Goal: Book appointment/travel/reservation

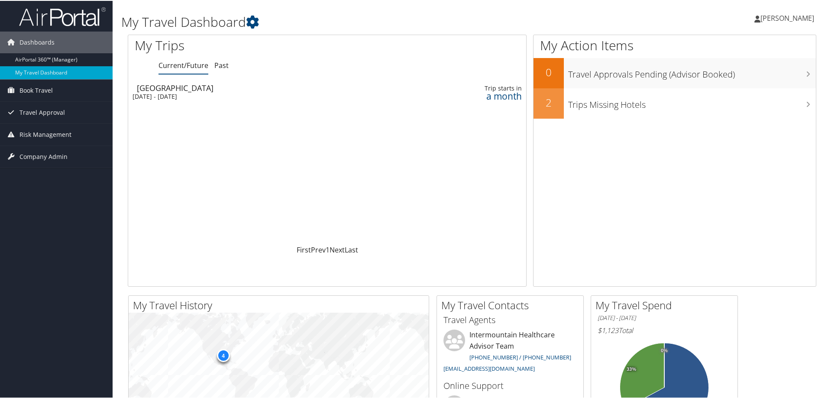
click at [798, 16] on span "[PERSON_NAME]" at bounding box center [787, 18] width 54 height 10
click at [781, 19] on span "[PERSON_NAME]" at bounding box center [787, 18] width 54 height 10
click at [31, 89] on span "Book Travel" at bounding box center [35, 90] width 33 height 22
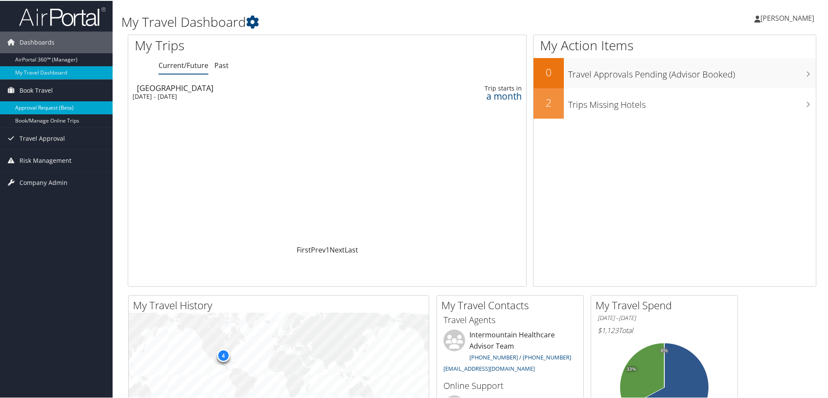
click at [35, 104] on link "Approval Request (Beta)" at bounding box center [56, 106] width 113 height 13
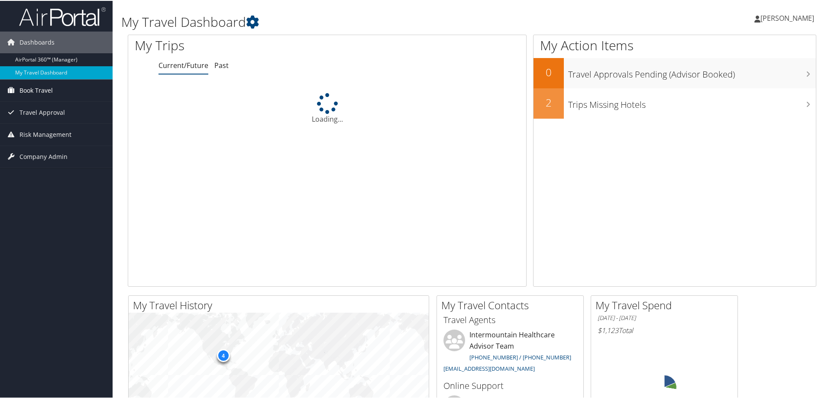
click at [30, 88] on span "Book Travel" at bounding box center [35, 90] width 33 height 22
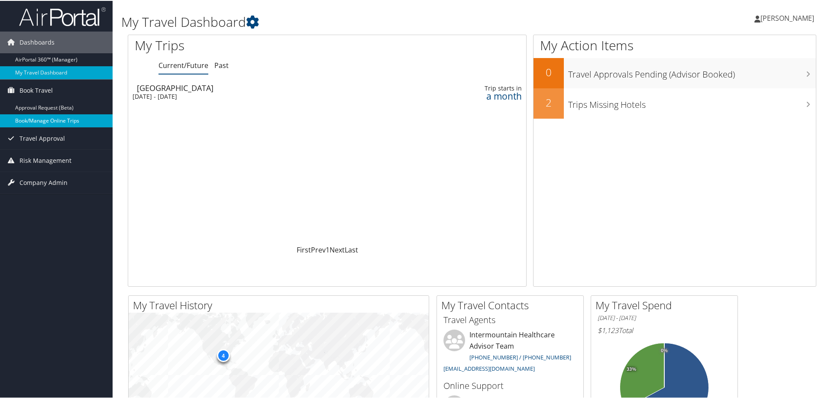
click at [34, 119] on link "Book/Manage Online Trips" at bounding box center [56, 119] width 113 height 13
click at [41, 89] on span "Book Travel" at bounding box center [35, 90] width 33 height 22
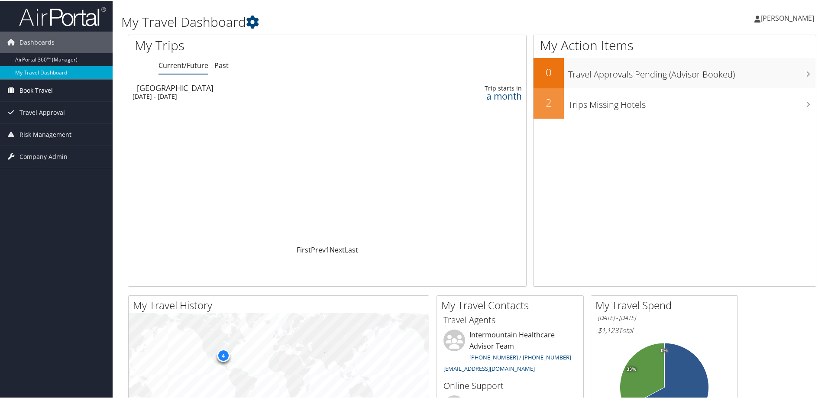
click at [41, 89] on span "Book Travel" at bounding box center [35, 90] width 33 height 22
click at [41, 88] on span "Book Travel" at bounding box center [35, 90] width 33 height 22
click at [48, 91] on span "Book Travel" at bounding box center [35, 90] width 33 height 22
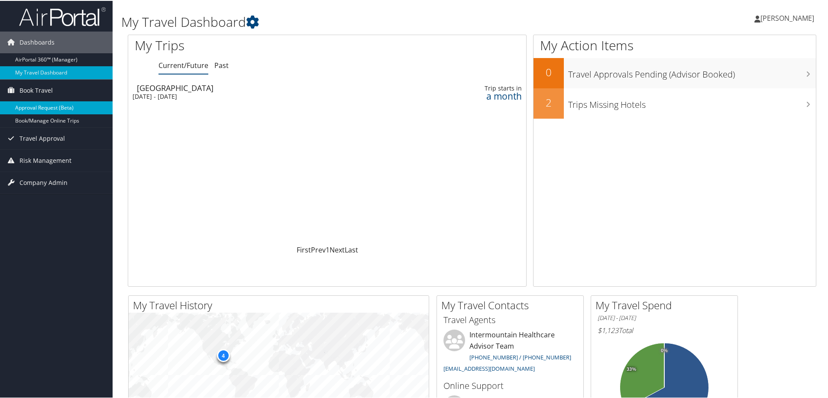
click at [47, 106] on link "Approval Request (Beta)" at bounding box center [56, 106] width 113 height 13
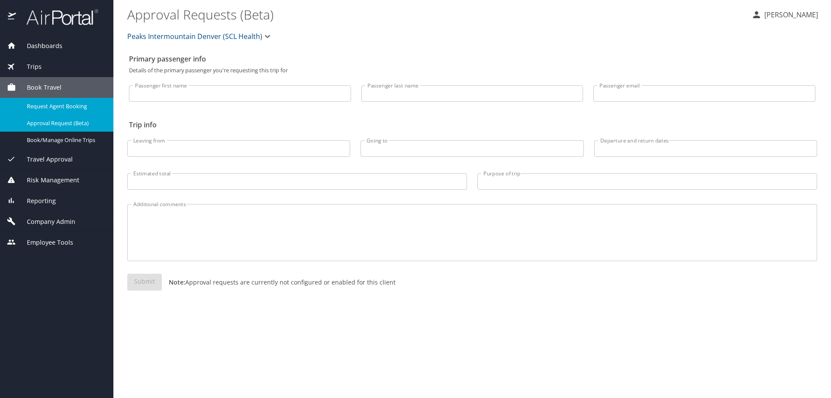
click at [51, 104] on span "Request Agent Booking" at bounding box center [65, 106] width 76 height 8
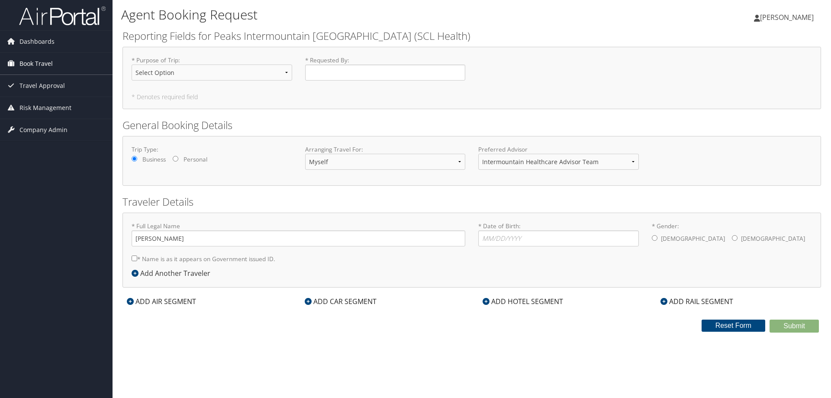
click at [26, 65] on span "Book Travel" at bounding box center [35, 64] width 33 height 22
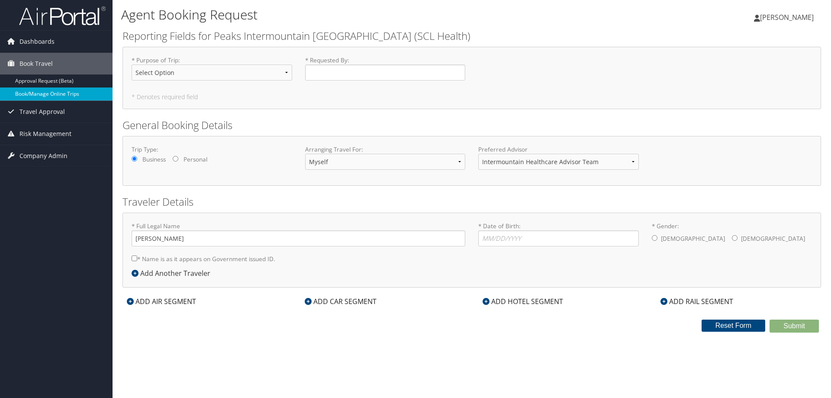
click at [32, 89] on link "Book/Manage Online Trips" at bounding box center [56, 93] width 113 height 13
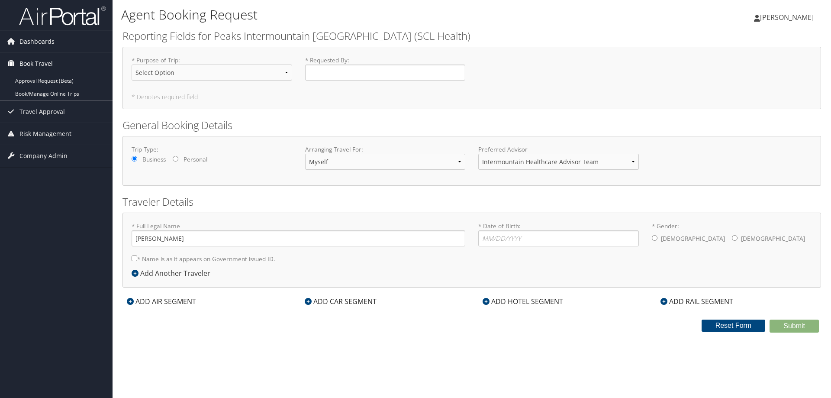
click at [45, 62] on span "Book Travel" at bounding box center [35, 64] width 33 height 22
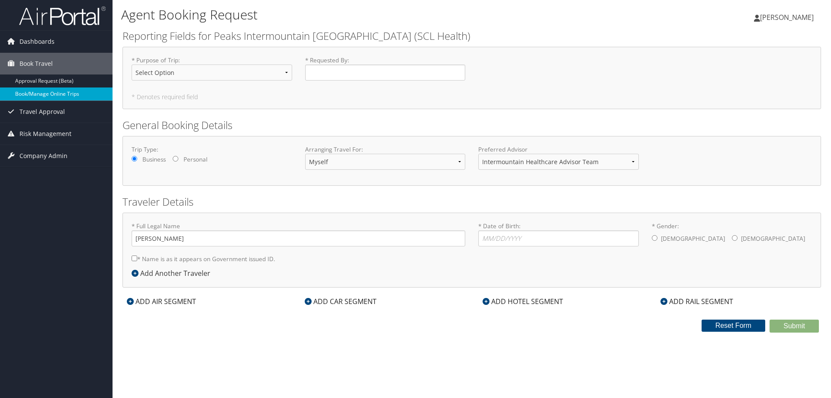
click at [31, 93] on link "Book/Manage Online Trips" at bounding box center [56, 93] width 113 height 13
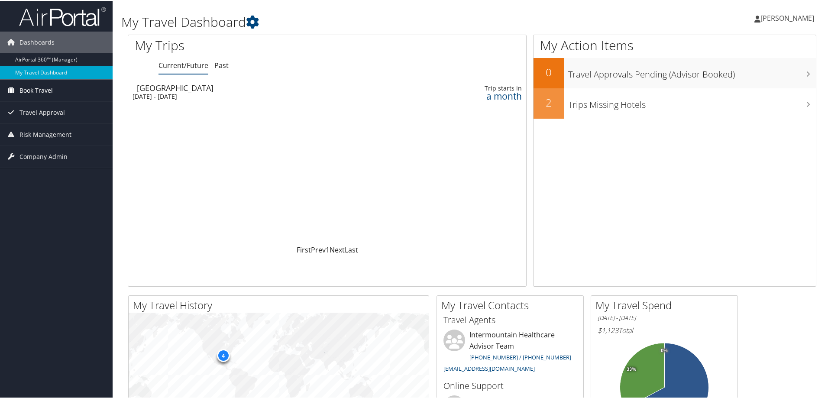
click at [45, 89] on span "Book Travel" at bounding box center [35, 90] width 33 height 22
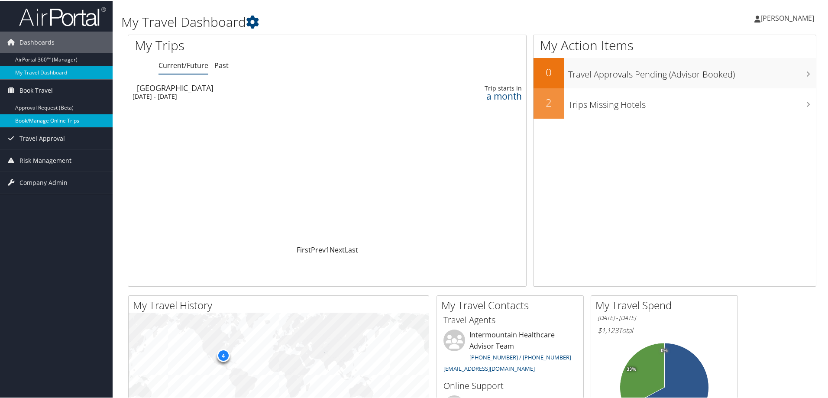
click at [50, 116] on link "Book/Manage Online Trips" at bounding box center [56, 119] width 113 height 13
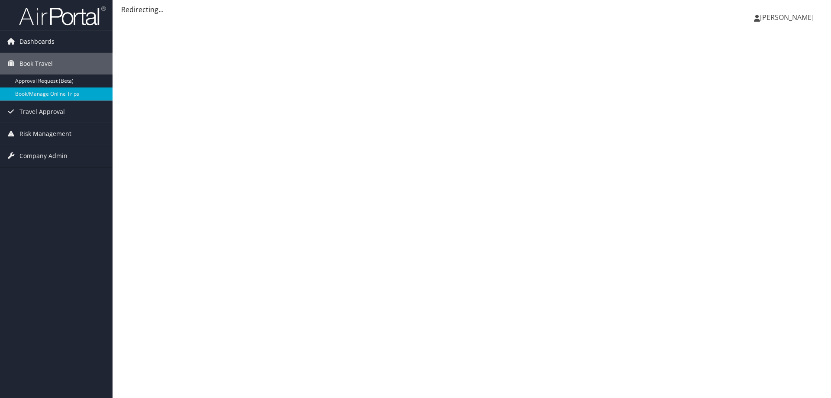
click at [806, 21] on span "[PERSON_NAME]" at bounding box center [787, 18] width 54 height 10
